Goal: Information Seeking & Learning: Learn about a topic

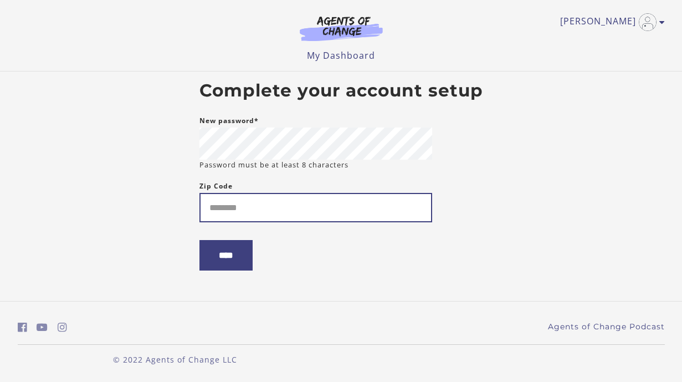
click at [250, 206] on input "Zip Code" at bounding box center [316, 207] width 233 height 29
type input "*****"
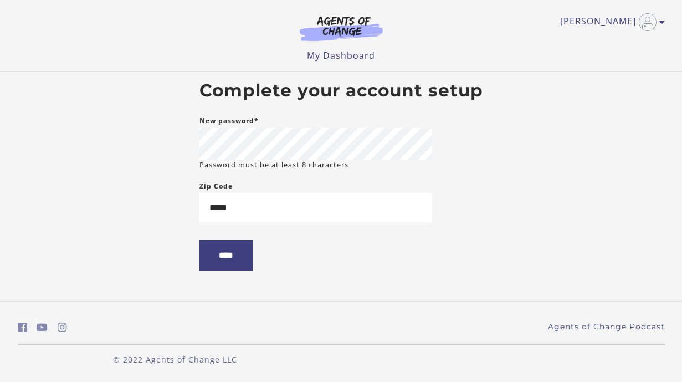
drag, startPoint x: 195, startPoint y: 260, endPoint x: 202, endPoint y: 263, distance: 7.5
click at [195, 261] on main "Complete your account setup New password* Password must be at least 8 character…" at bounding box center [341, 179] width 301 height 217
click at [214, 262] on input "****" at bounding box center [226, 255] width 53 height 30
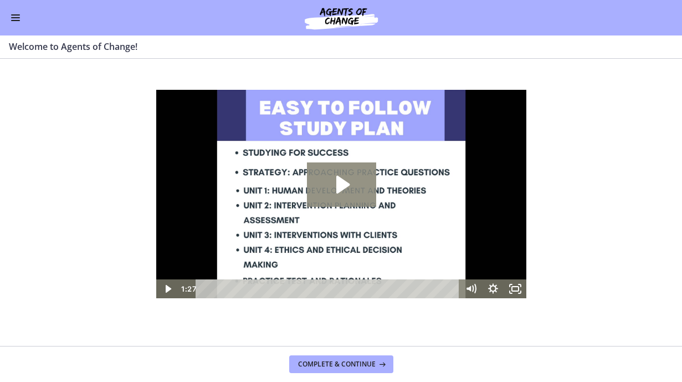
drag, startPoint x: 341, startPoint y: 188, endPoint x: 338, endPoint y: 182, distance: 7.2
click at [341, 187] on icon "Play Video: c1o6hcmjueu5qasqsu00.mp4" at bounding box center [342, 185] width 13 height 18
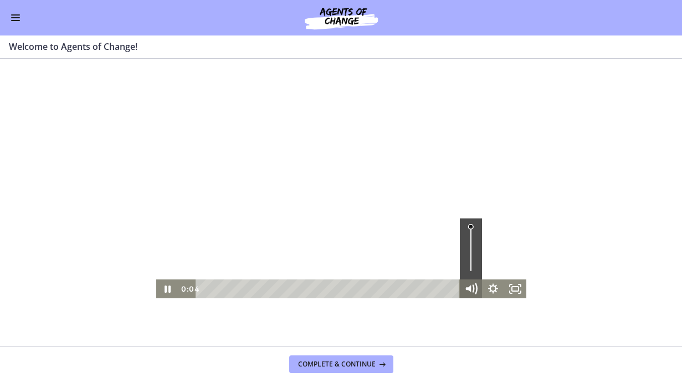
click at [466, 285] on icon "Mute" at bounding box center [470, 288] width 27 height 23
click at [468, 286] on icon "Unmute" at bounding box center [470, 288] width 22 height 19
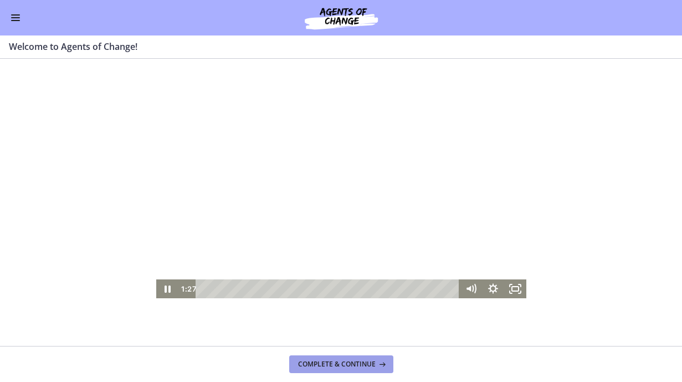
click at [353, 366] on span "Complete & continue" at bounding box center [337, 364] width 78 height 9
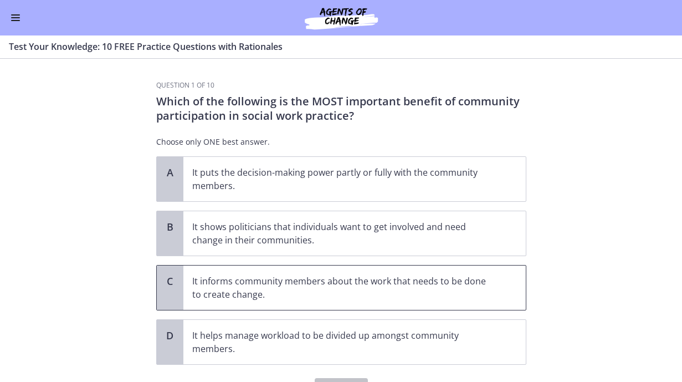
click at [212, 285] on p "It informs community members about the work that needs to be done to create cha…" at bounding box center [343, 287] width 303 height 27
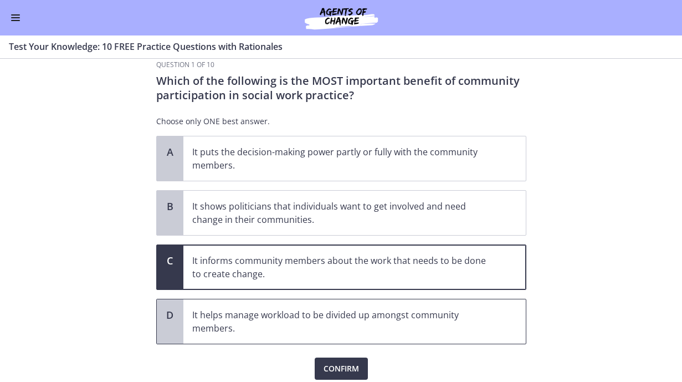
scroll to position [55, 0]
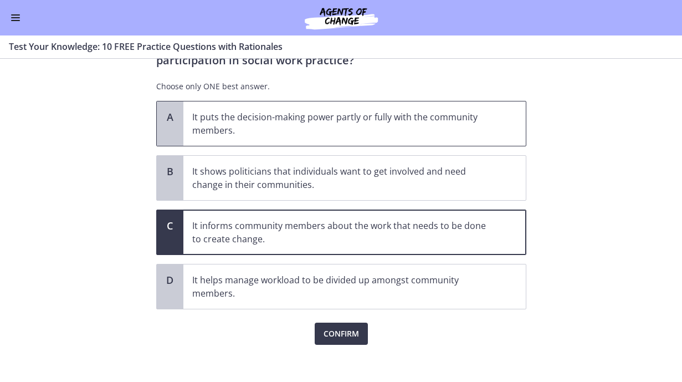
click at [357, 124] on p "It puts the decision-making power partly or fully with the community members." at bounding box center [343, 123] width 303 height 27
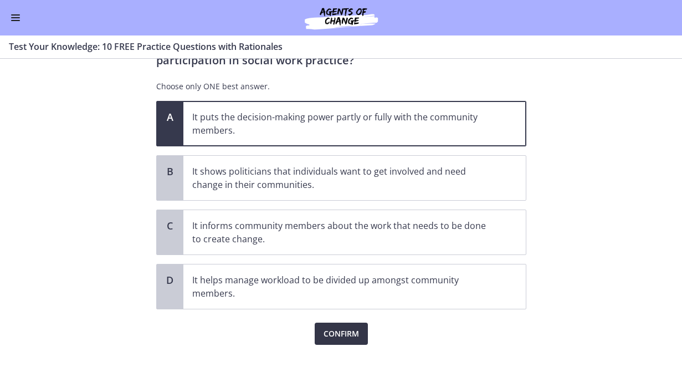
click at [354, 337] on span "Confirm" at bounding box center [341, 333] width 35 height 13
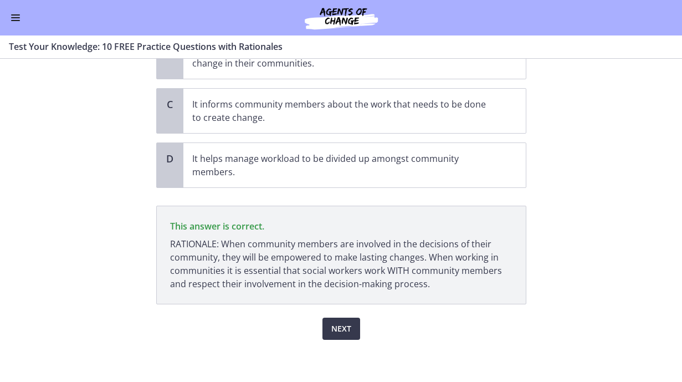
scroll to position [179, 0]
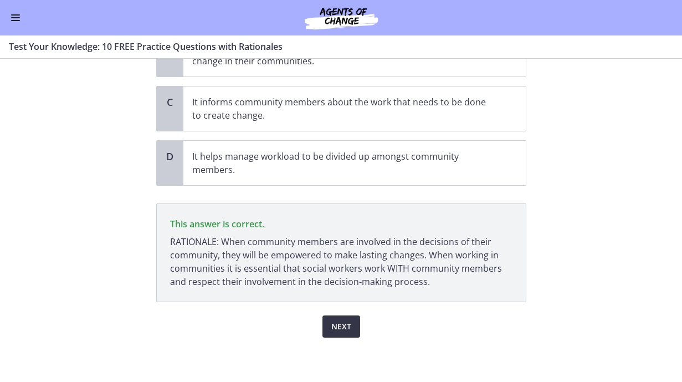
click at [339, 320] on span "Next" at bounding box center [341, 326] width 20 height 13
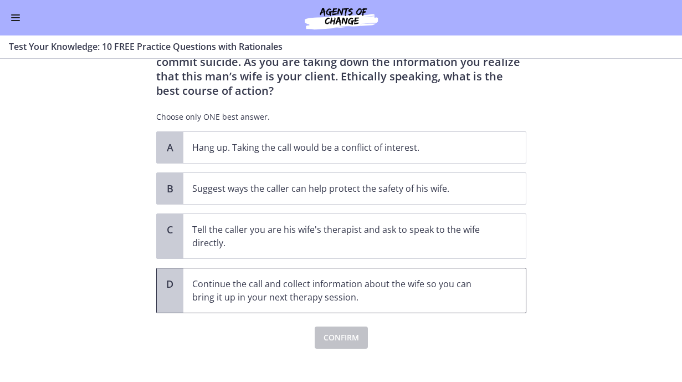
scroll to position [94, 0]
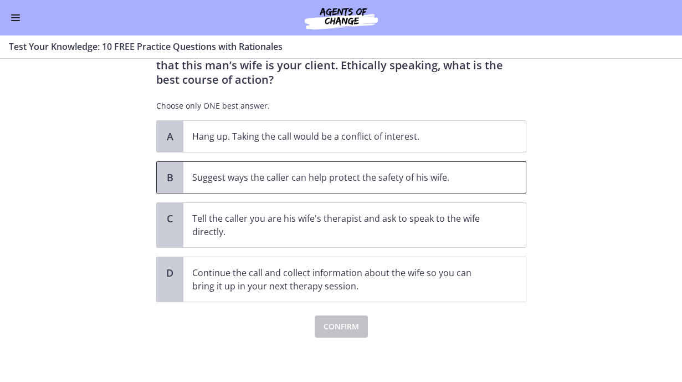
click at [313, 179] on p "Suggest ways the caller can help protect the safety of his wife." at bounding box center [343, 177] width 303 height 13
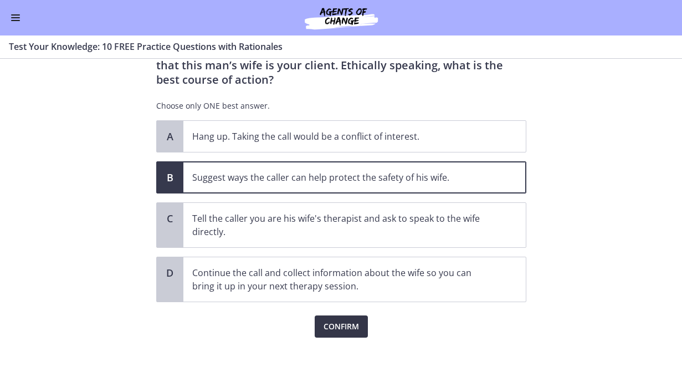
click at [347, 325] on span "Confirm" at bounding box center [341, 326] width 35 height 13
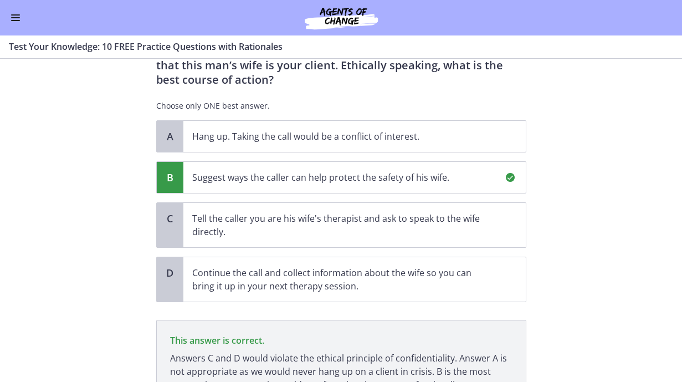
scroll to position [197, 0]
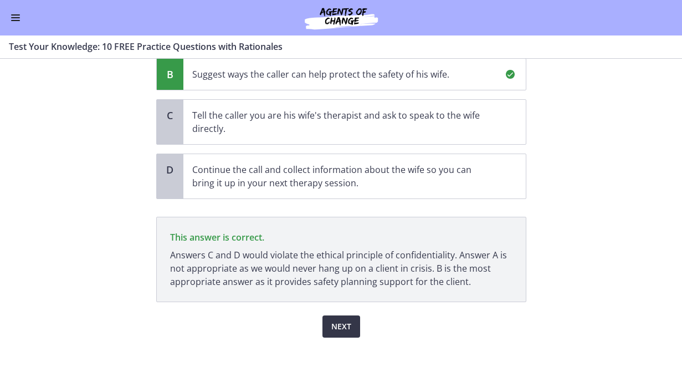
click at [339, 325] on span "Next" at bounding box center [341, 326] width 20 height 13
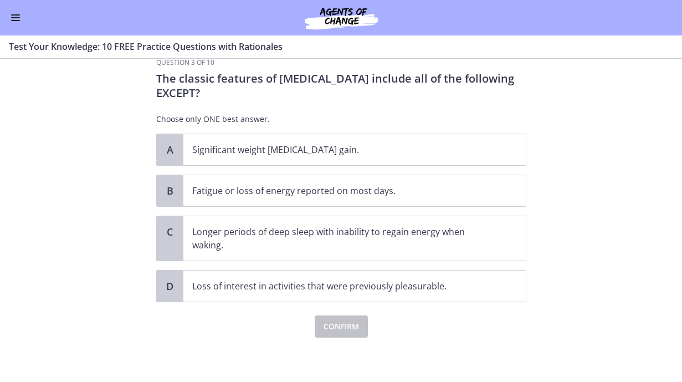
scroll to position [0, 0]
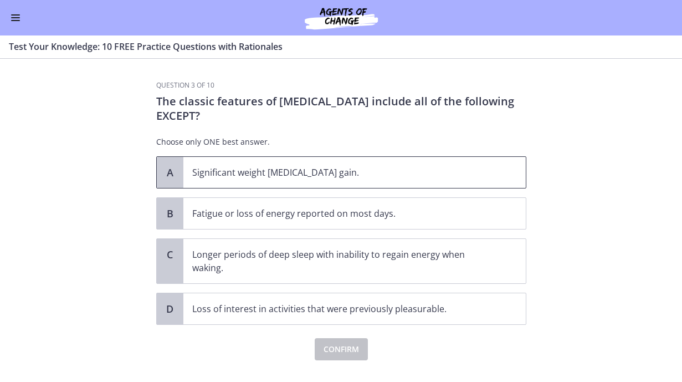
click at [305, 177] on p "Significant weight [MEDICAL_DATA] gain." at bounding box center [343, 172] width 303 height 13
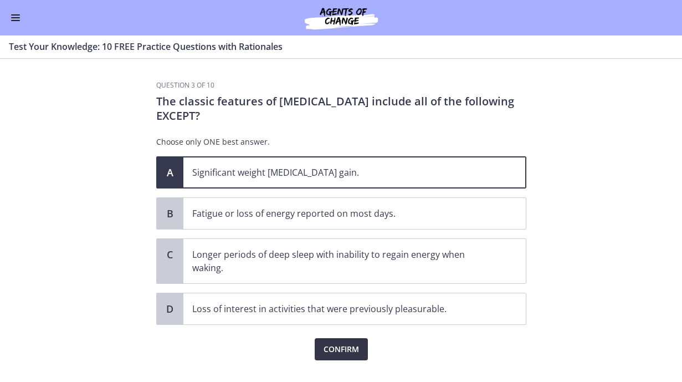
click at [330, 347] on span "Confirm" at bounding box center [341, 348] width 35 height 13
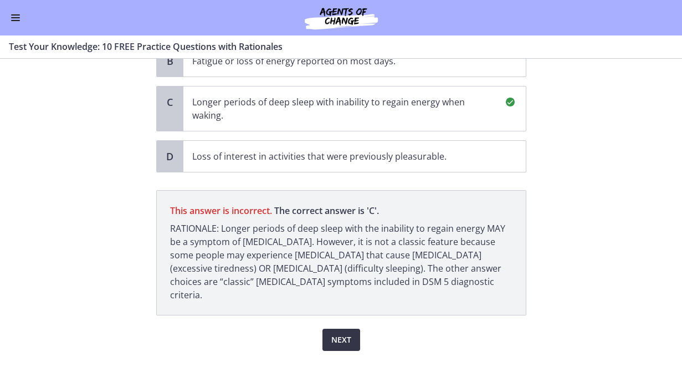
scroll to position [152, 0]
click at [342, 333] on span "Next" at bounding box center [341, 339] width 20 height 13
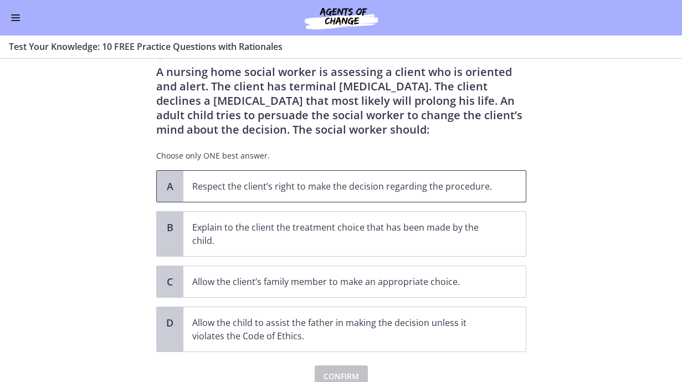
scroll to position [55, 0]
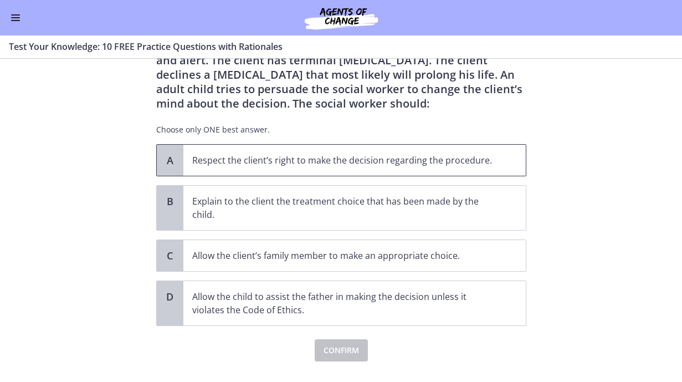
click at [273, 167] on span "Respect the client’s right to make the decision regarding the procedure." at bounding box center [354, 160] width 342 height 31
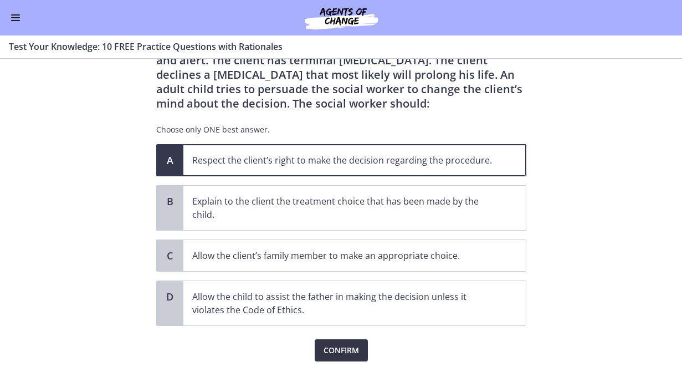
click at [338, 346] on span "Confirm" at bounding box center [341, 350] width 35 height 13
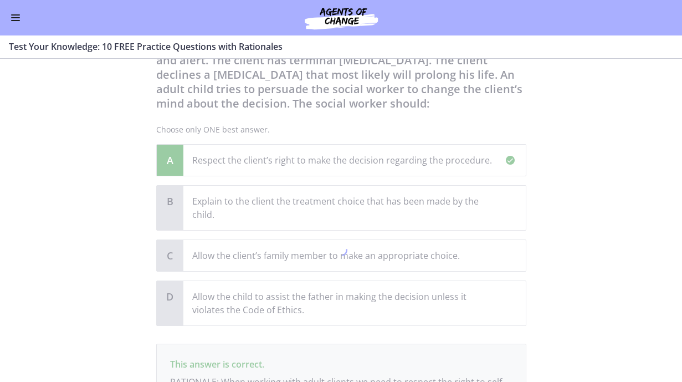
scroll to position [196, 0]
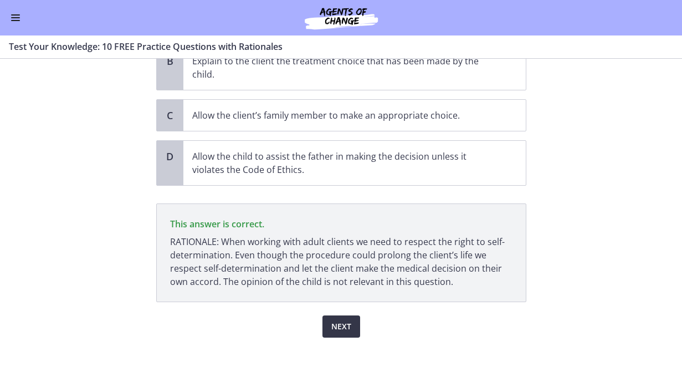
click at [345, 329] on span "Next" at bounding box center [341, 326] width 20 height 13
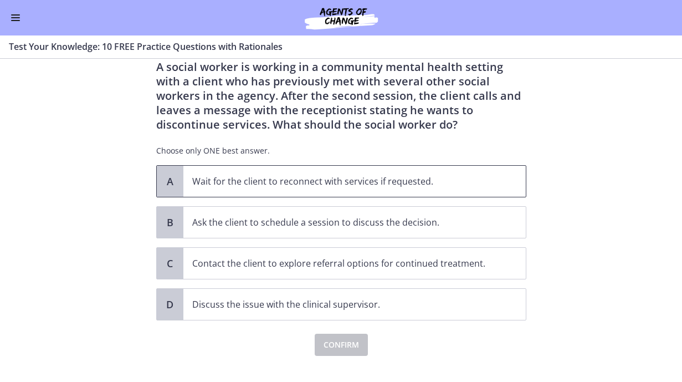
scroll to position [53, 0]
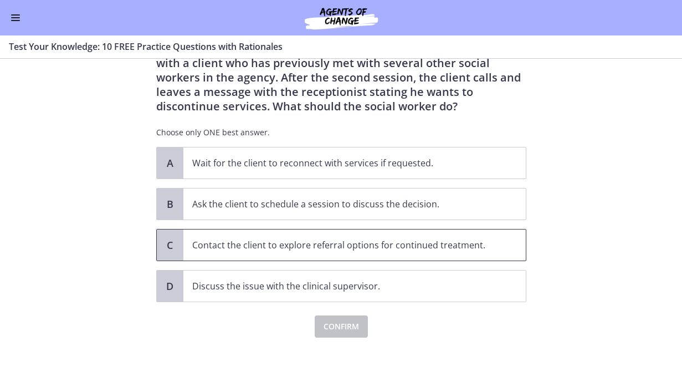
click at [267, 252] on span "Contact the client to explore referral options for continued treatment." at bounding box center [354, 244] width 342 height 31
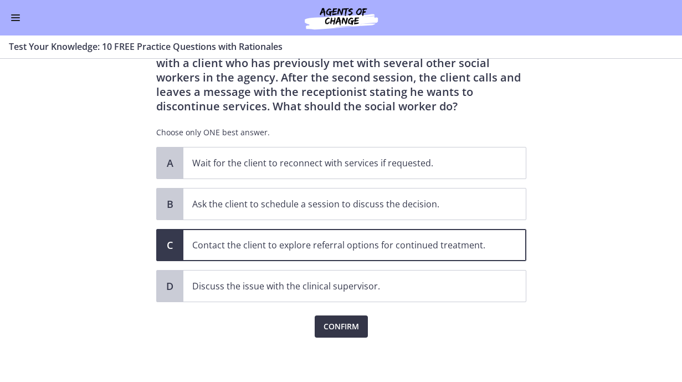
click at [347, 328] on span "Confirm" at bounding box center [341, 326] width 35 height 13
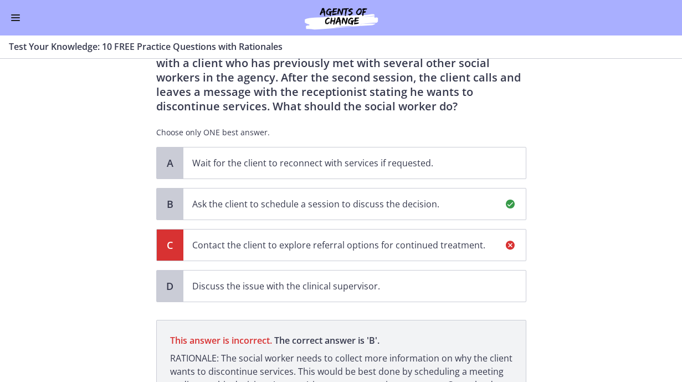
scroll to position [182, 0]
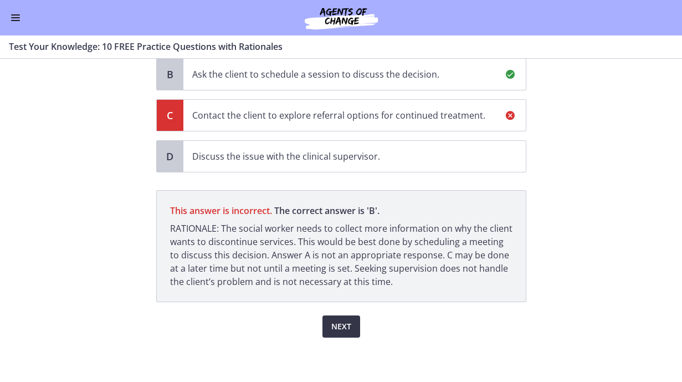
click at [342, 323] on span "Next" at bounding box center [341, 326] width 20 height 13
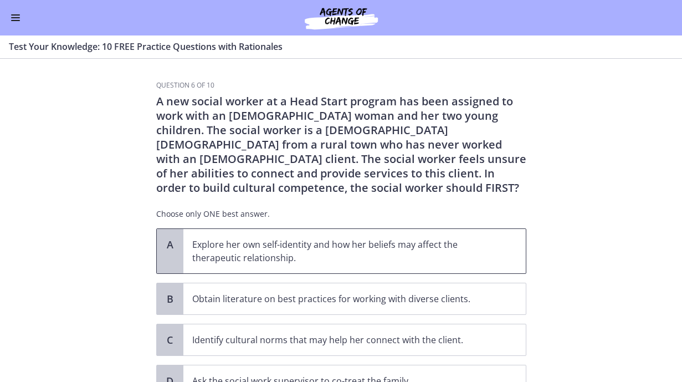
scroll to position [55, 0]
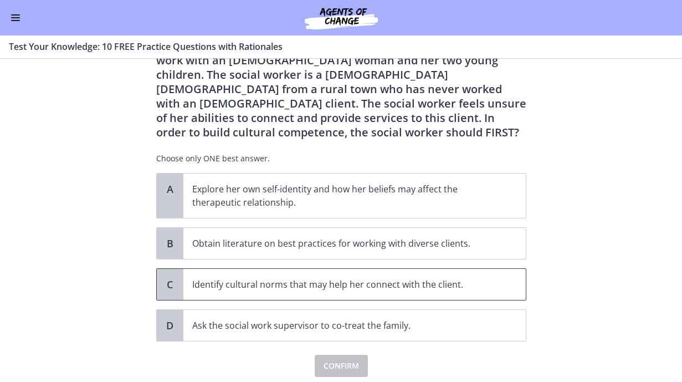
click at [217, 286] on p "Identify cultural norms that may help her connect with the client." at bounding box center [343, 284] width 303 height 13
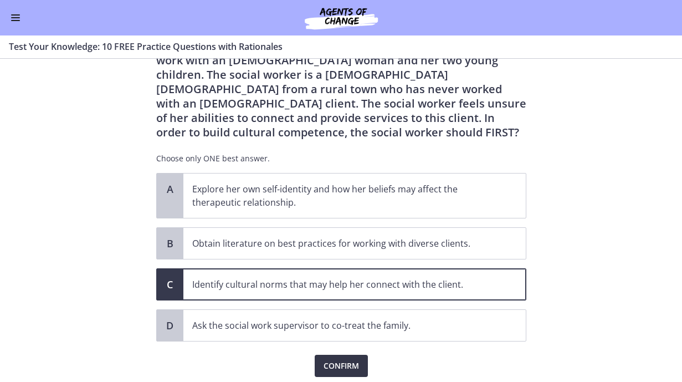
click at [343, 372] on span "Confirm" at bounding box center [341, 365] width 35 height 13
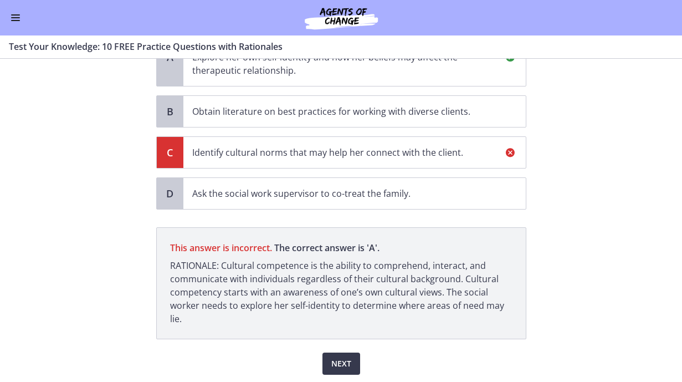
scroll to position [169, 0]
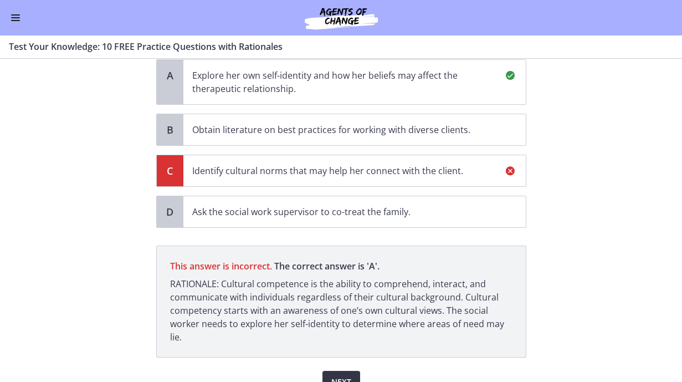
click at [335, 376] on span "Next" at bounding box center [341, 381] width 20 height 13
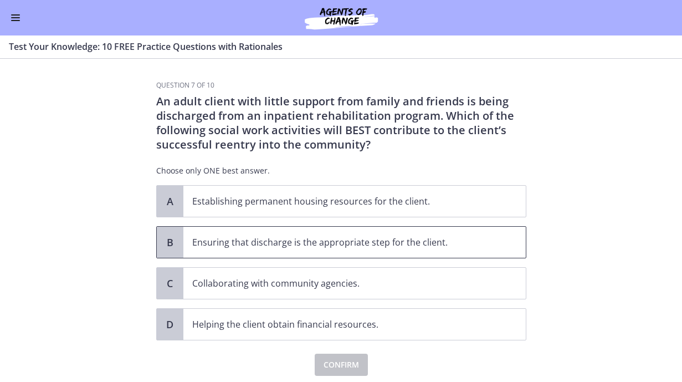
click at [295, 244] on p "Ensuring that discharge is the appropriate step for the client." at bounding box center [343, 242] width 303 height 13
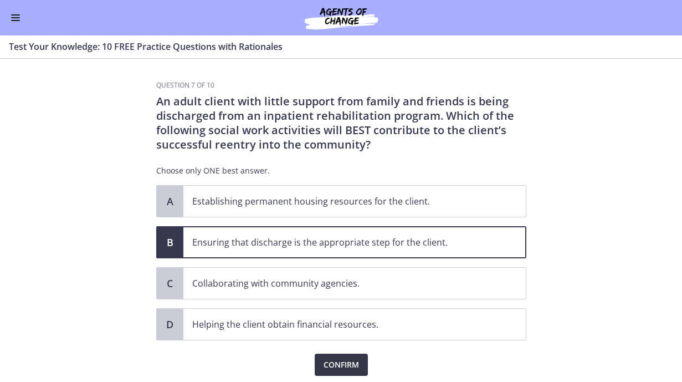
click at [341, 367] on span "Confirm" at bounding box center [341, 364] width 35 height 13
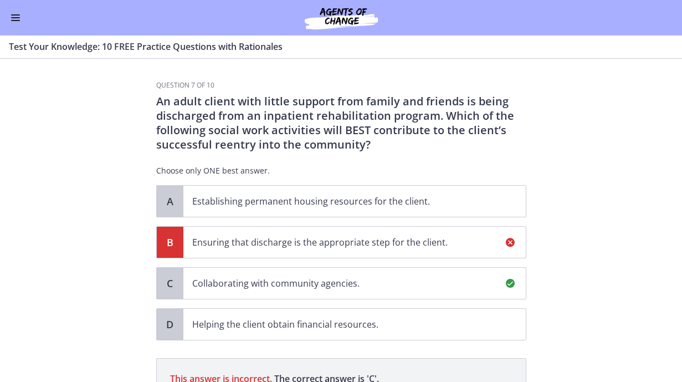
scroll to position [168, 0]
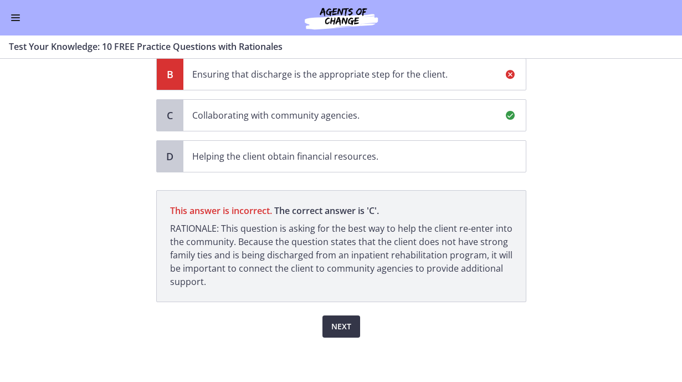
click at [341, 326] on span "Next" at bounding box center [341, 326] width 20 height 13
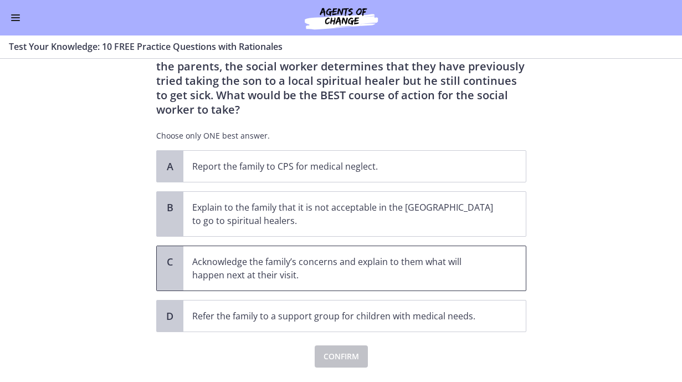
scroll to position [108, 0]
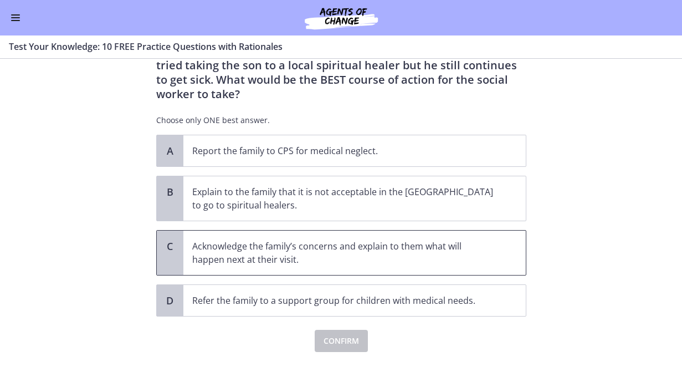
click at [252, 243] on p "Acknowledge the family’s concerns and explain to them what will happen next at …" at bounding box center [343, 252] width 303 height 27
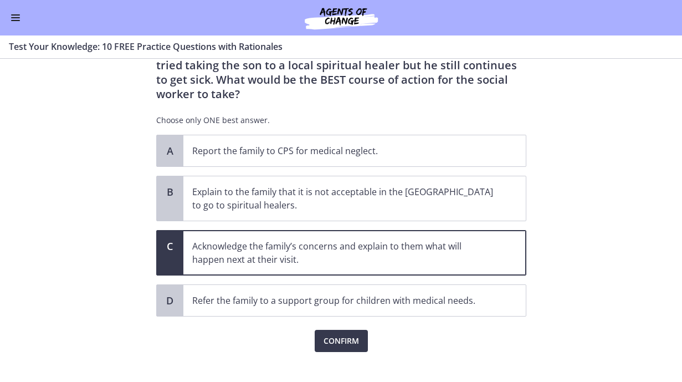
scroll to position [53, 0]
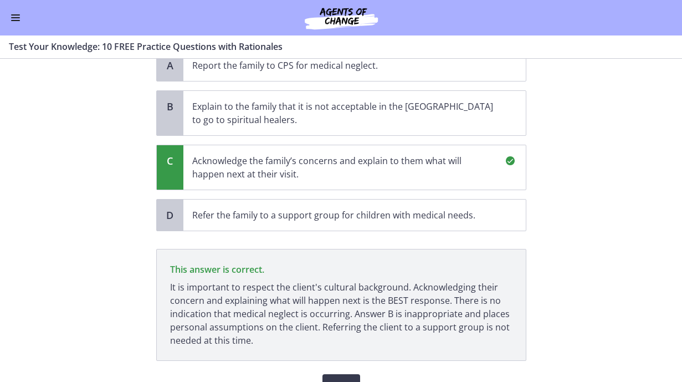
scroll to position [238, 0]
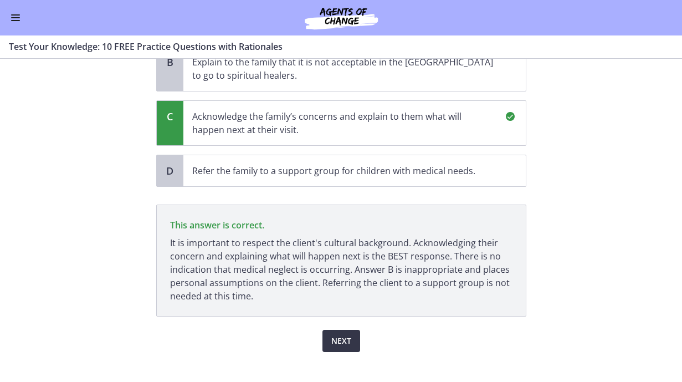
click at [341, 334] on span "Next" at bounding box center [341, 340] width 20 height 13
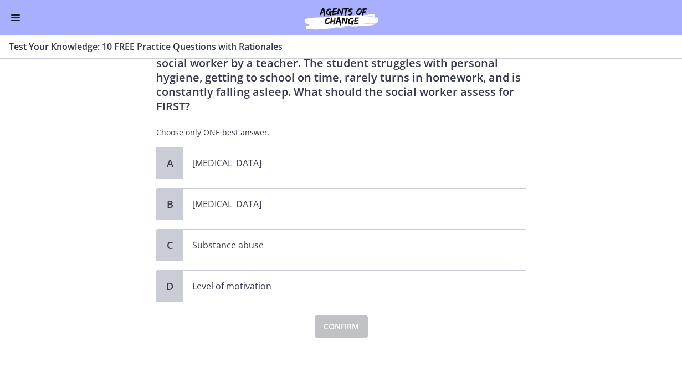
scroll to position [0, 0]
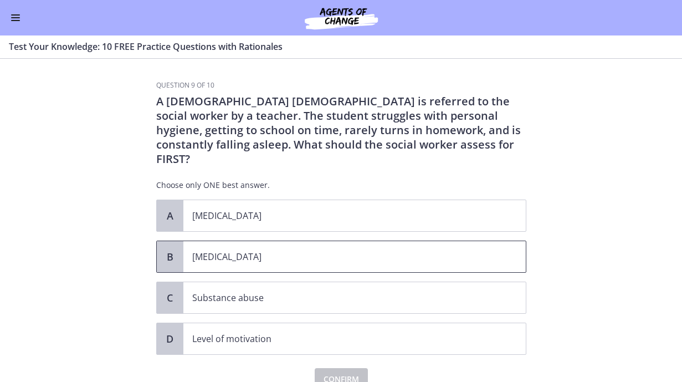
click at [218, 250] on p "[MEDICAL_DATA]" at bounding box center [343, 256] width 303 height 13
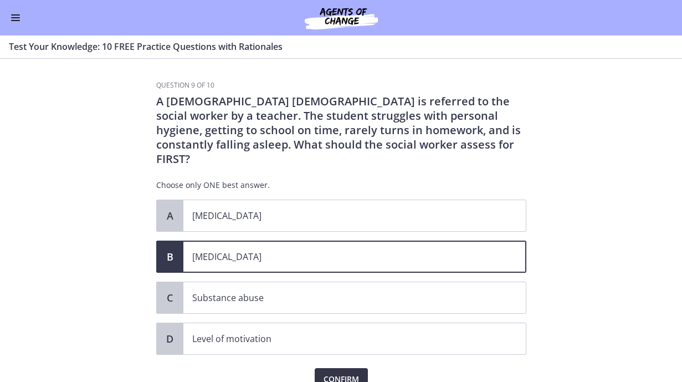
click at [344, 372] on span "Confirm" at bounding box center [341, 378] width 35 height 13
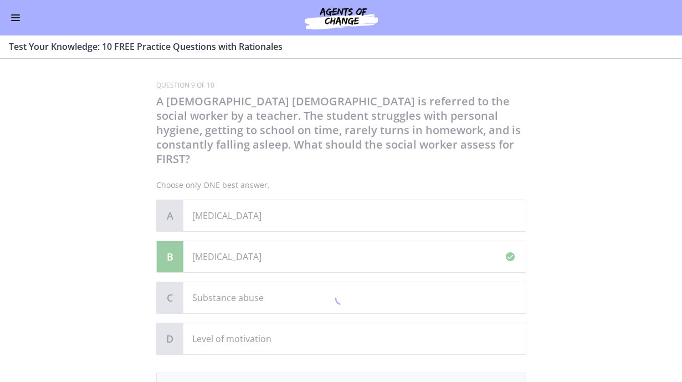
scroll to position [168, 0]
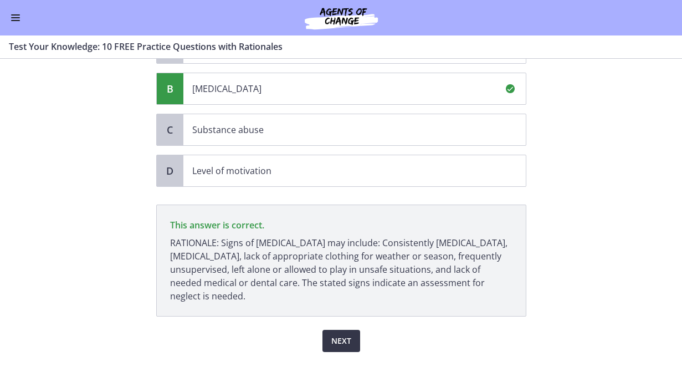
click at [340, 334] on span "Next" at bounding box center [341, 340] width 20 height 13
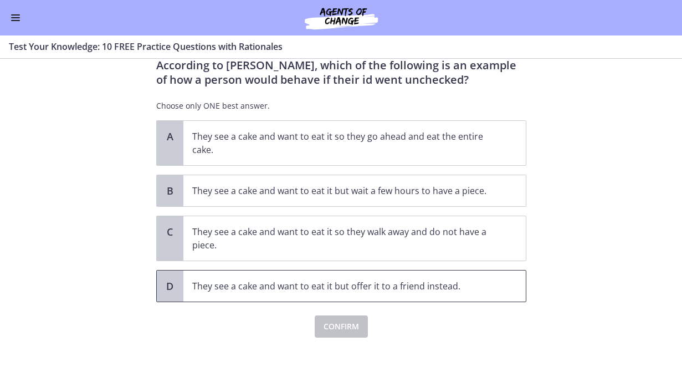
scroll to position [0, 0]
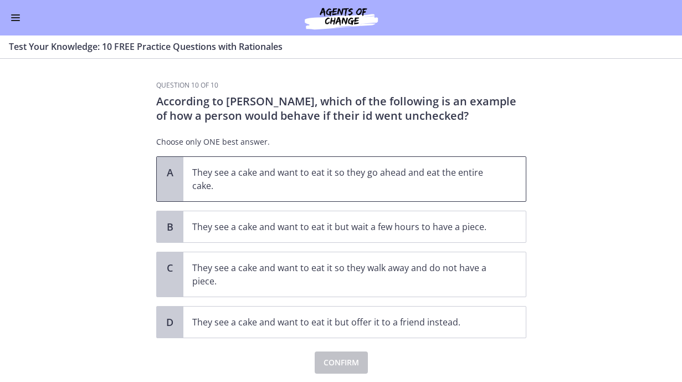
click at [300, 175] on p "They see a cake and want to eat it so they go ahead and eat the entire cake." at bounding box center [343, 179] width 303 height 27
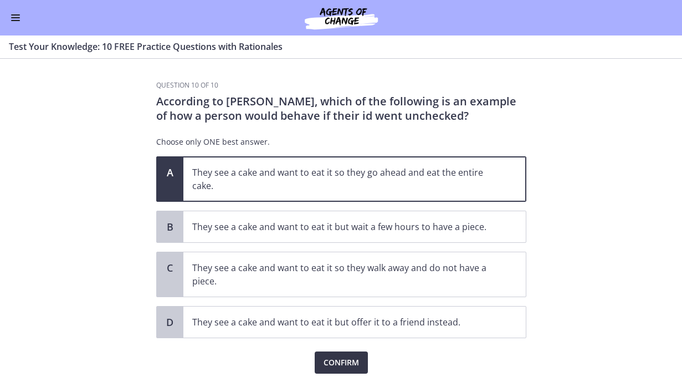
click at [338, 359] on span "Confirm" at bounding box center [341, 362] width 35 height 13
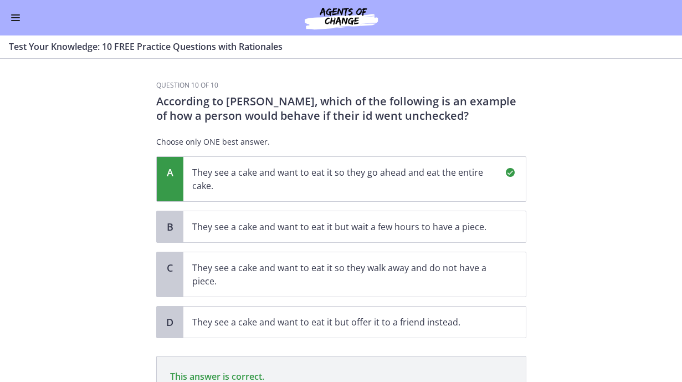
scroll to position [152, 0]
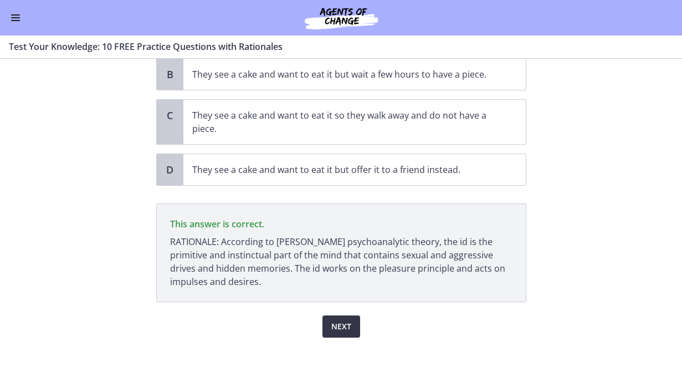
click at [344, 324] on span "Next" at bounding box center [341, 326] width 20 height 13
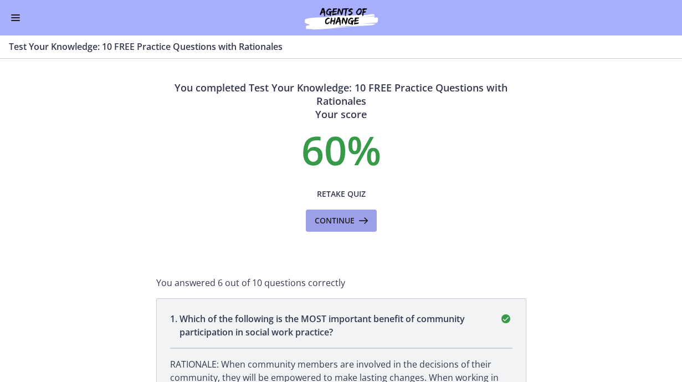
scroll to position [55, 0]
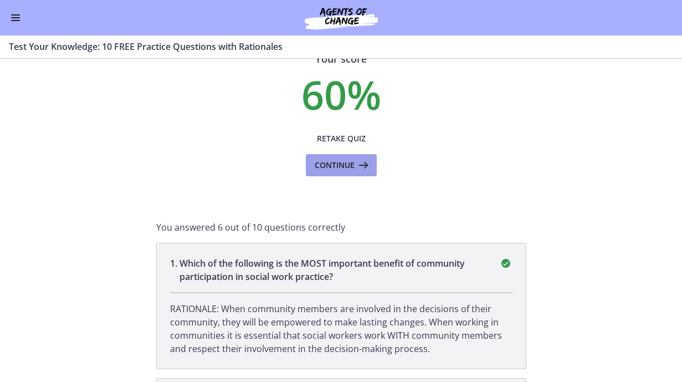
click at [334, 174] on button "Continue" at bounding box center [341, 165] width 71 height 22
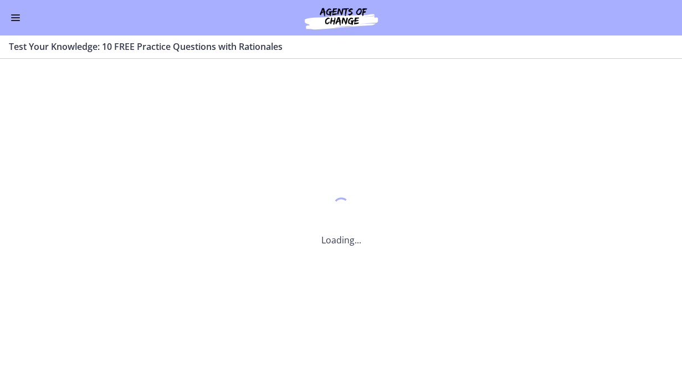
scroll to position [0, 0]
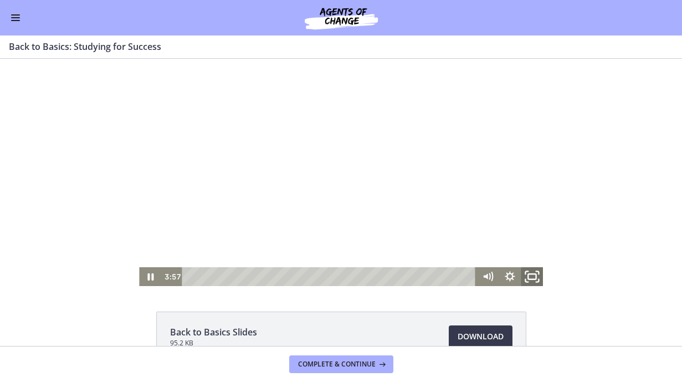
click at [523, 278] on icon "Fullscreen" at bounding box center [532, 276] width 27 height 23
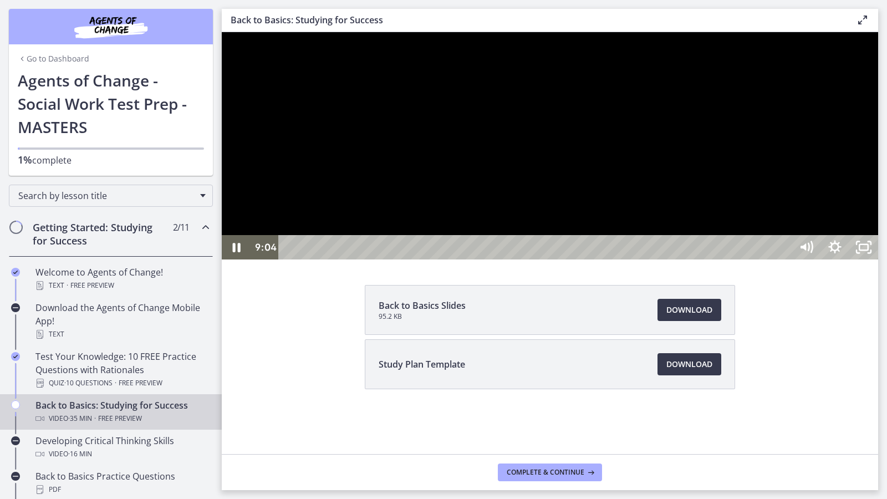
click at [682, 259] on div at bounding box center [550, 145] width 656 height 227
